Goal: Find specific page/section: Find specific page/section

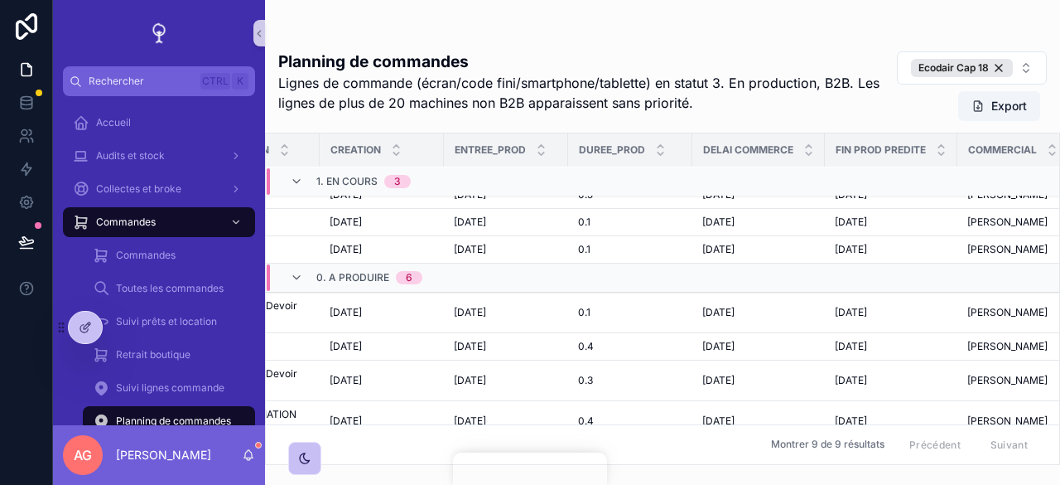
scroll to position [0, 943]
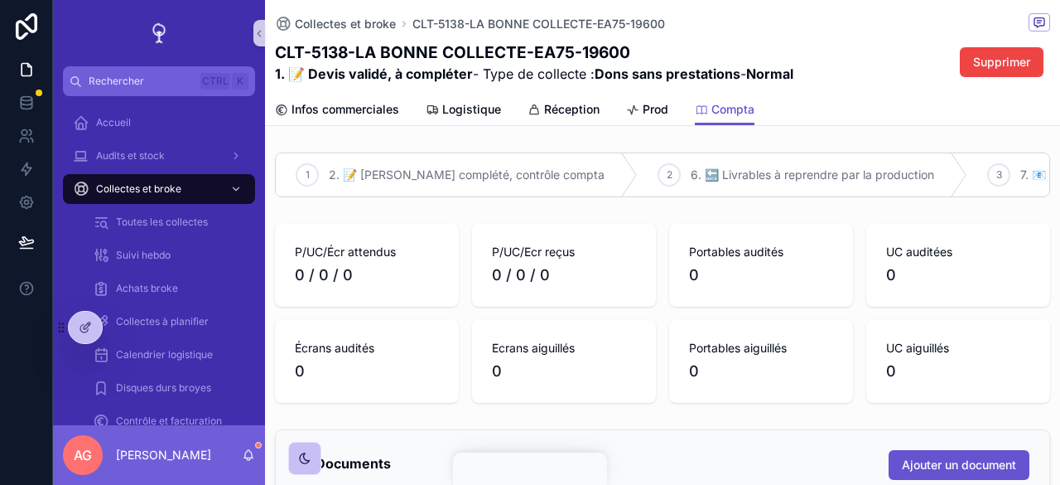
scroll to position [634, 0]
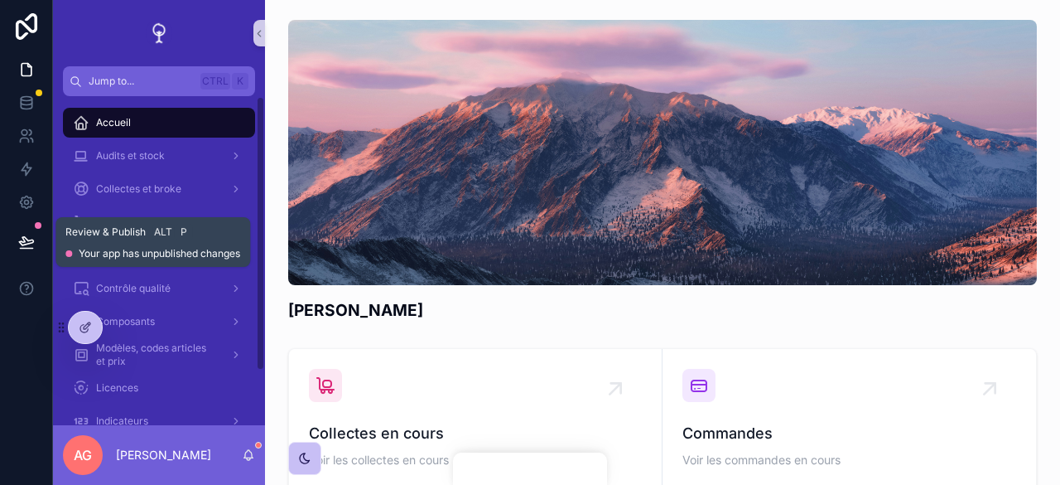
click at [30, 241] on icon at bounding box center [26, 242] width 17 height 17
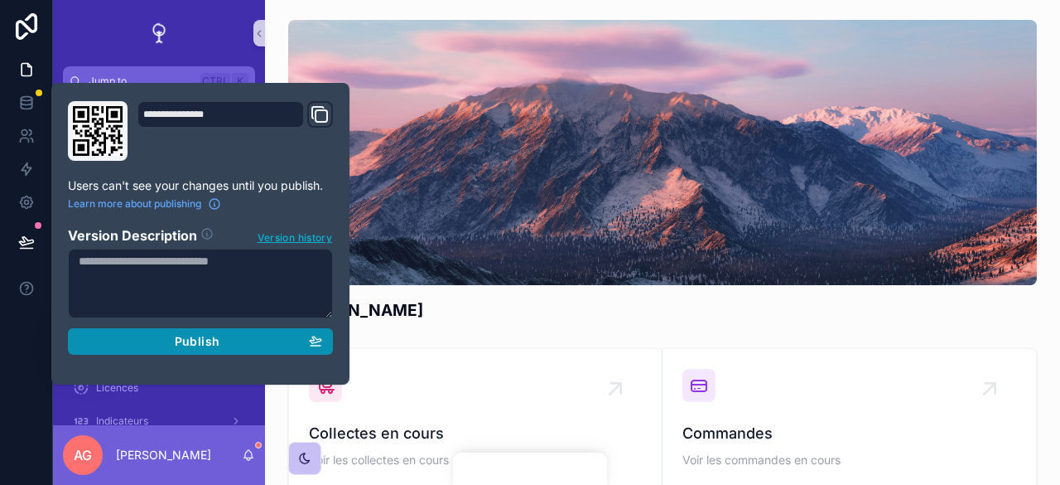
click at [172, 349] on button "Publish" at bounding box center [200, 341] width 265 height 27
